Goal: Transaction & Acquisition: Purchase product/service

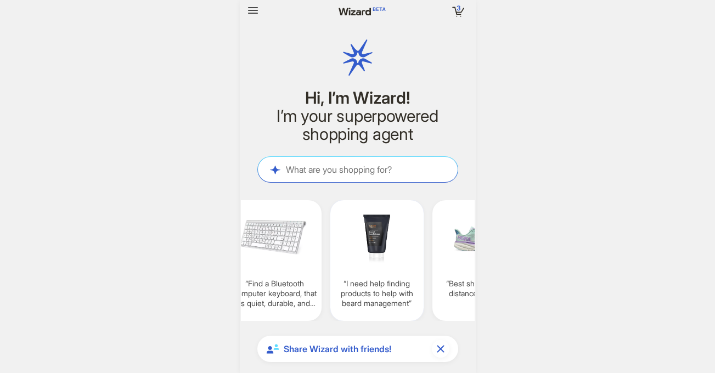
click at [361, 233] on img at bounding box center [377, 238] width 85 height 63
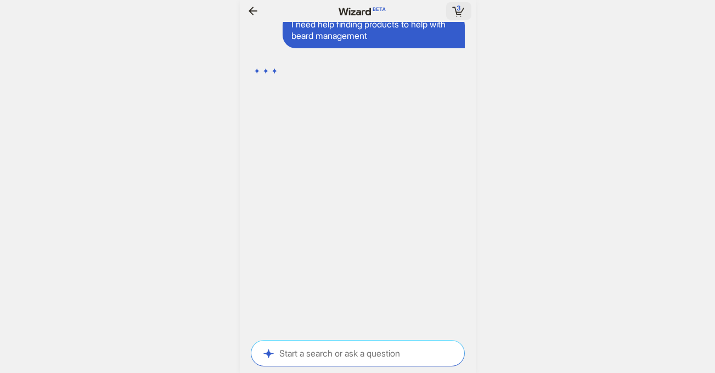
scroll to position [3025, 0]
click at [457, 12] on icon "button" at bounding box center [458, 12] width 5 height 1
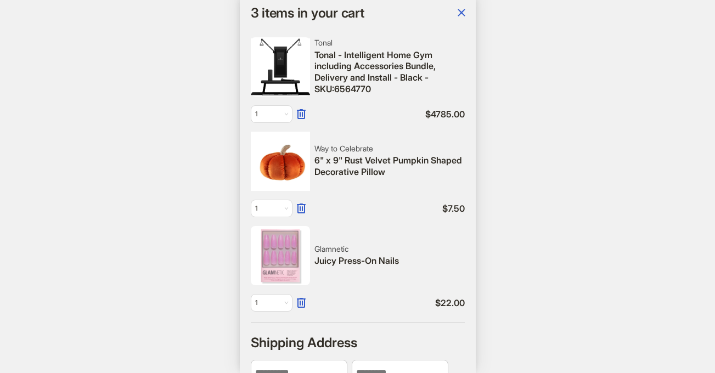
click at [281, 167] on img at bounding box center [280, 161] width 59 height 59
click at [457, 12] on icon "button" at bounding box center [461, 12] width 13 height 13
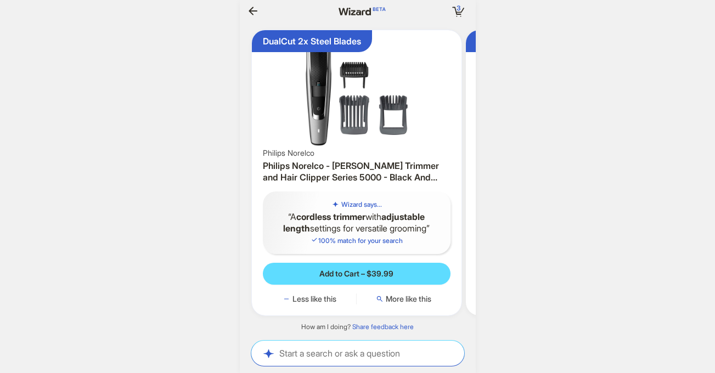
drag, startPoint x: 337, startPoint y: 101, endPoint x: 287, endPoint y: 40, distance: 79.2
click at [332, 95] on img at bounding box center [357, 90] width 202 height 111
click at [385, 353] on textarea at bounding box center [357, 354] width 213 height 12
type textarea "**********"
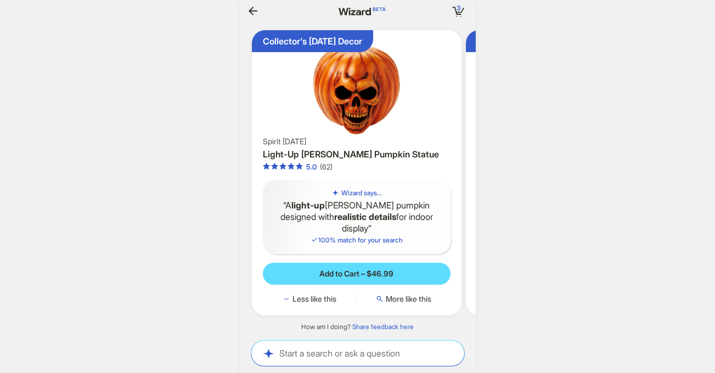
scroll to position [3494, 0]
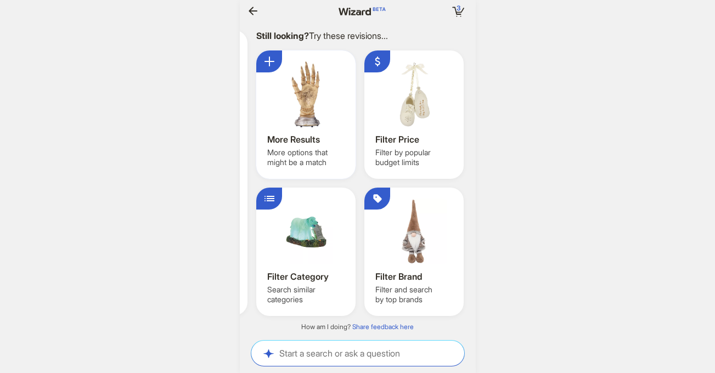
click at [309, 59] on div "More Results More options that might be a match" at bounding box center [305, 115] width 99 height 128
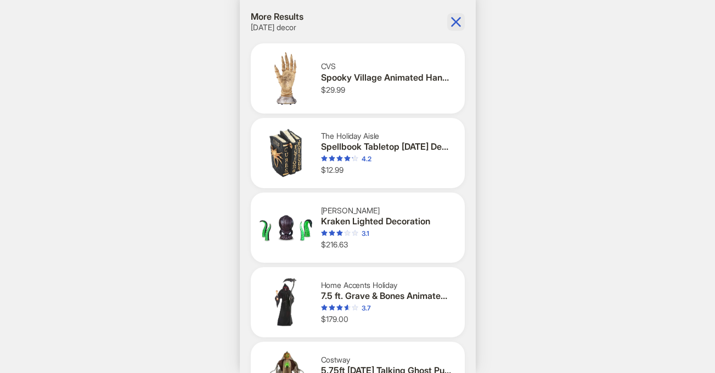
click at [453, 25] on icon "button" at bounding box center [456, 22] width 10 height 10
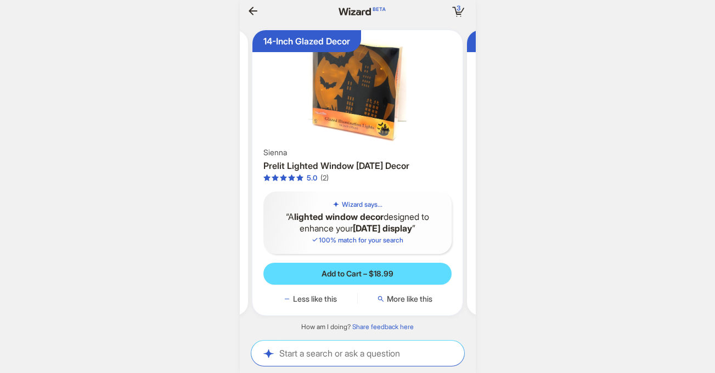
scroll to position [0, 1083]
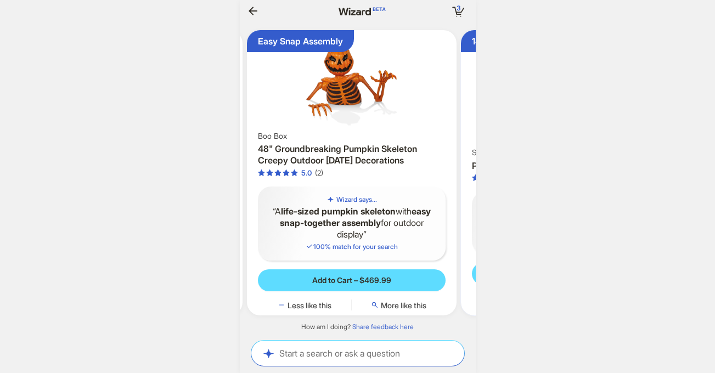
scroll to position [0, 406]
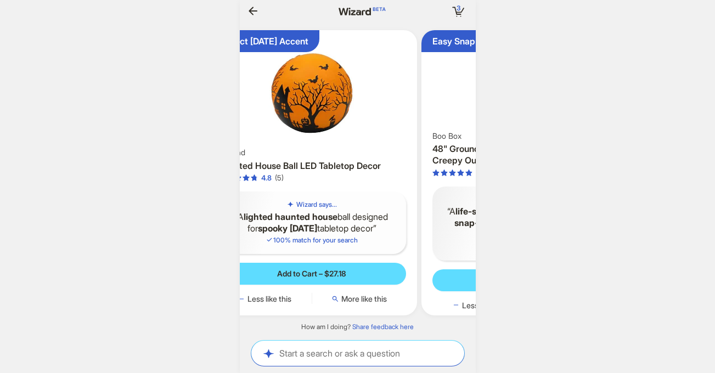
scroll to position [0, 242]
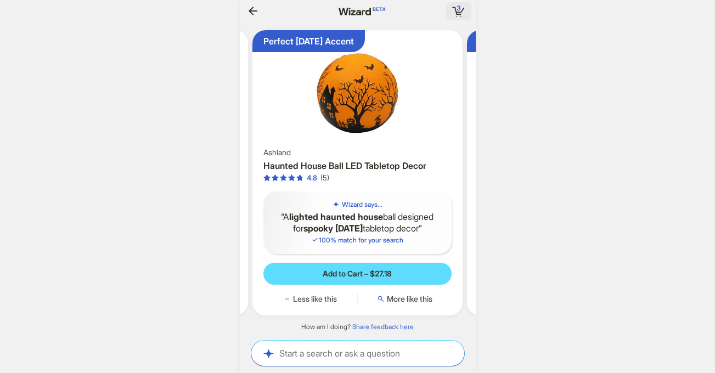
click at [463, 9] on icon "button" at bounding box center [459, 11] width 20 height 20
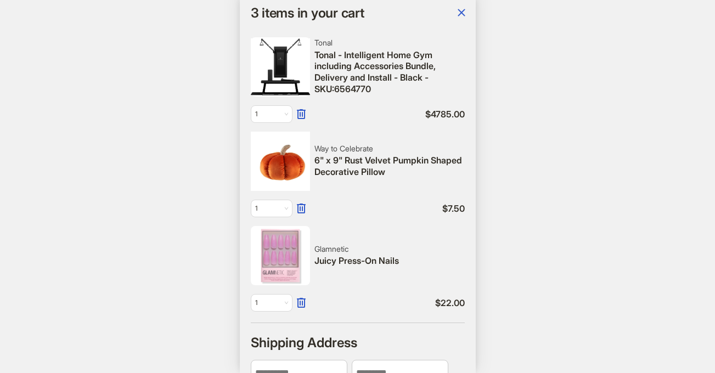
scroll to position [0, 1222]
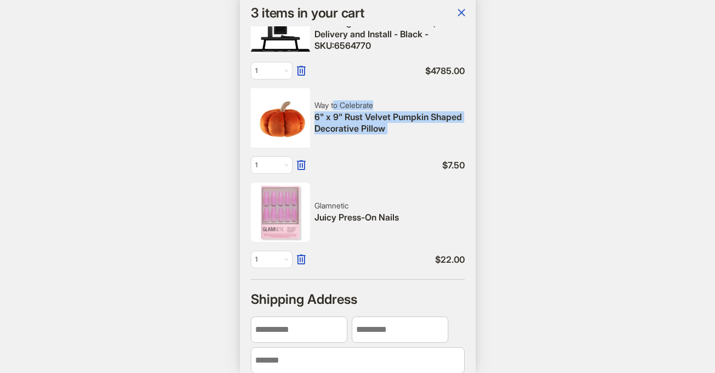
drag, startPoint x: 335, startPoint y: 110, endPoint x: 342, endPoint y: 149, distance: 40.2
click at [342, 149] on div "Way to Celebrate 6" x 9" Rust Velvet Pumpkin Shaped Decorative Pillow 1 $ 7.50" at bounding box center [358, 131] width 214 height 86
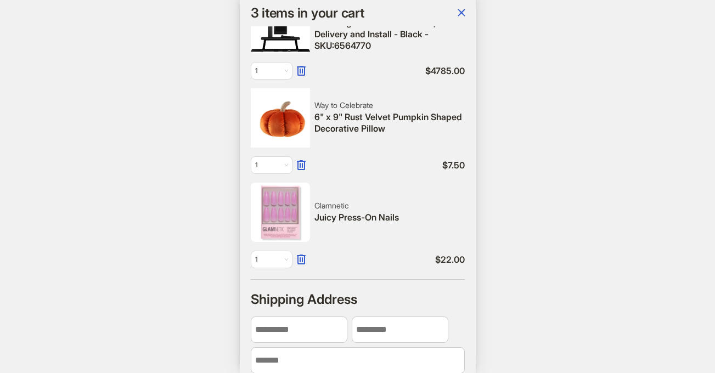
click at [378, 137] on div "Way to Celebrate 6" x 9" Rust Velvet Pumpkin Shaped Decorative Pillow 1 $ 7.50" at bounding box center [358, 131] width 214 height 86
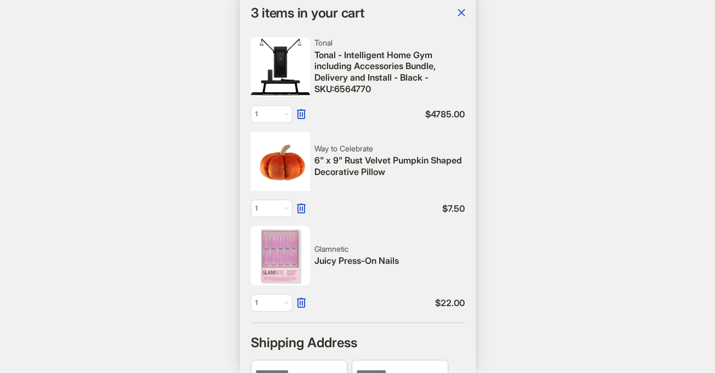
click at [321, 46] on div "Tonal" at bounding box center [390, 43] width 150 height 10
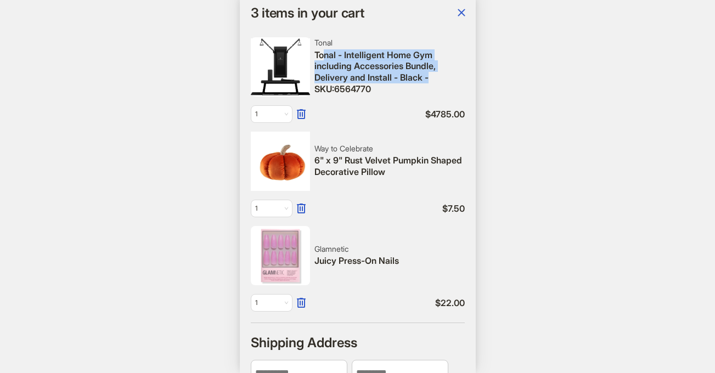
drag, startPoint x: 324, startPoint y: 60, endPoint x: 439, endPoint y: 76, distance: 116.3
click at [439, 76] on div "Tonal - Intelligent Home Gym including Accessories Bundle, Delivery and Install…" at bounding box center [390, 72] width 150 height 46
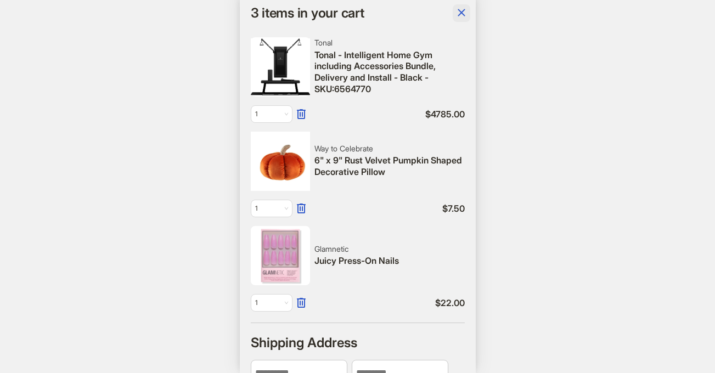
click at [460, 7] on icon "button" at bounding box center [461, 12] width 13 height 13
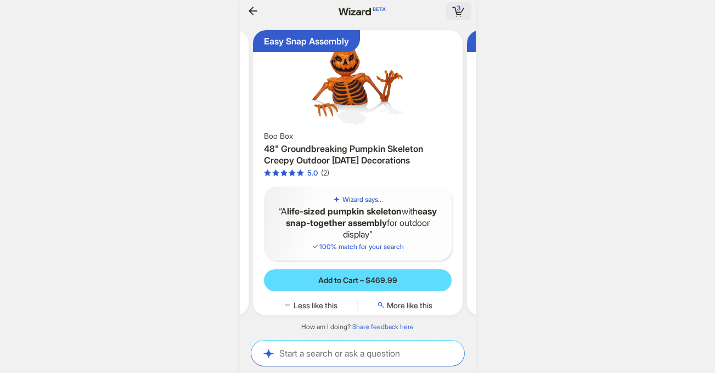
click at [463, 13] on icon "button" at bounding box center [459, 11] width 20 height 20
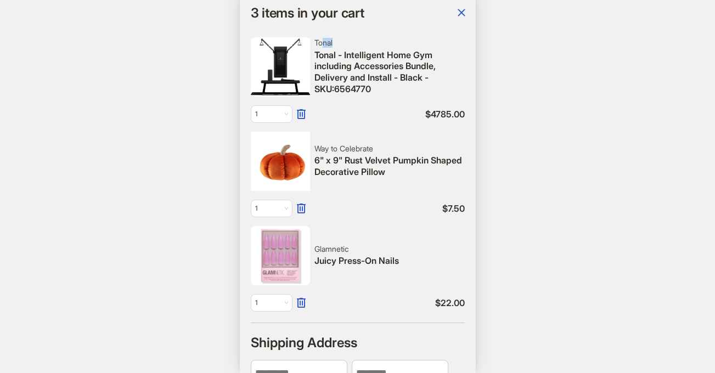
drag, startPoint x: 321, startPoint y: 43, endPoint x: 333, endPoint y: 43, distance: 12.1
click at [333, 43] on div "Tonal" at bounding box center [390, 43] width 150 height 10
click at [321, 99] on div "Tonal Tonal - Intelligent Home Gym including Accessories Bundle, Delivery and I…" at bounding box center [358, 80] width 214 height 86
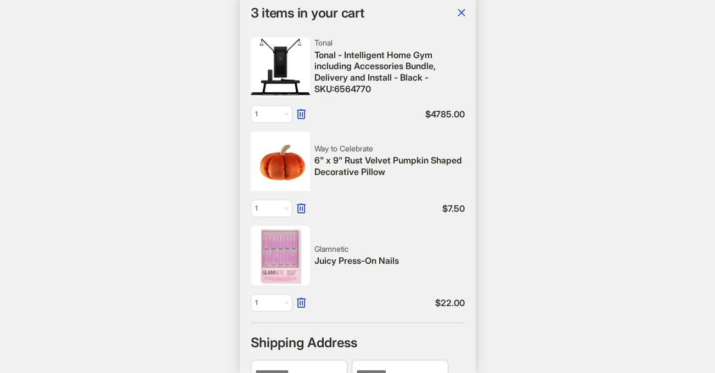
drag, startPoint x: 318, startPoint y: 97, endPoint x: 363, endPoint y: 118, distance: 49.9
click at [363, 118] on div "Tonal Tonal - Intelligent Home Gym including Accessories Bundle, Delivery and I…" at bounding box center [358, 80] width 214 height 86
